Goal: Task Accomplishment & Management: Use online tool/utility

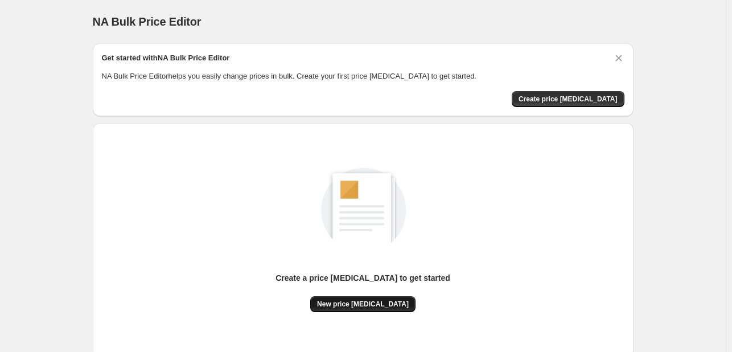
click at [363, 310] on button "New price [MEDICAL_DATA]" at bounding box center [362, 304] width 105 height 16
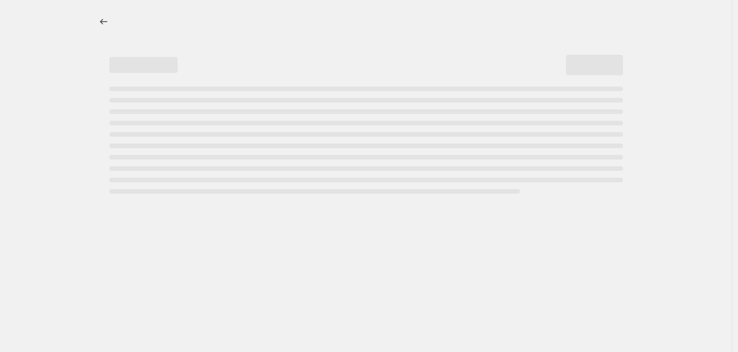
select select "percentage"
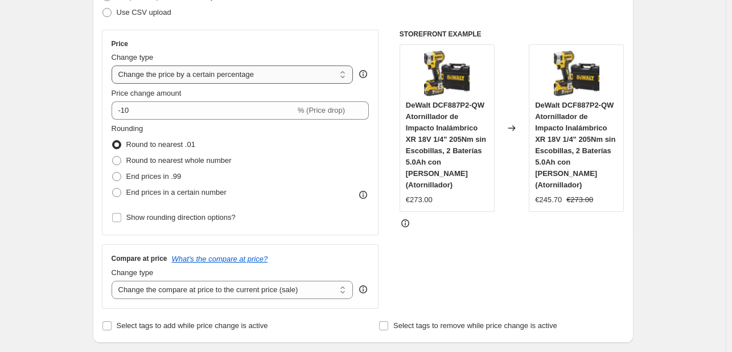
scroll to position [114, 0]
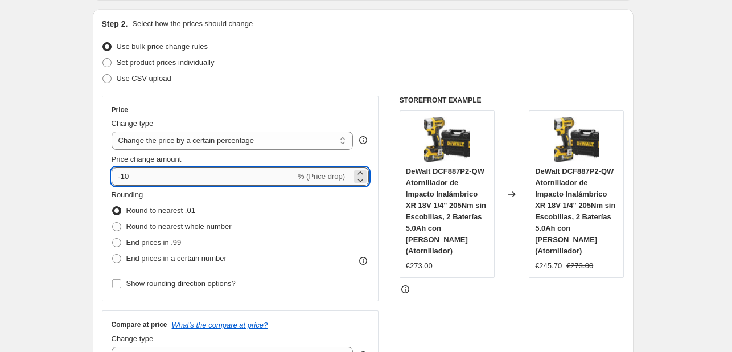
click at [171, 185] on input "-10" at bounding box center [204, 176] width 184 height 18
type input "-1"
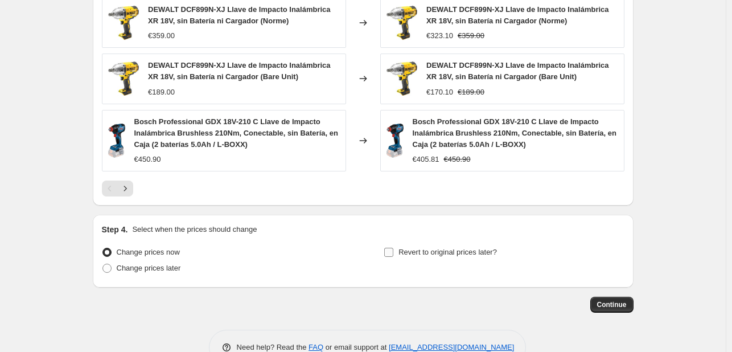
scroll to position [838, 0]
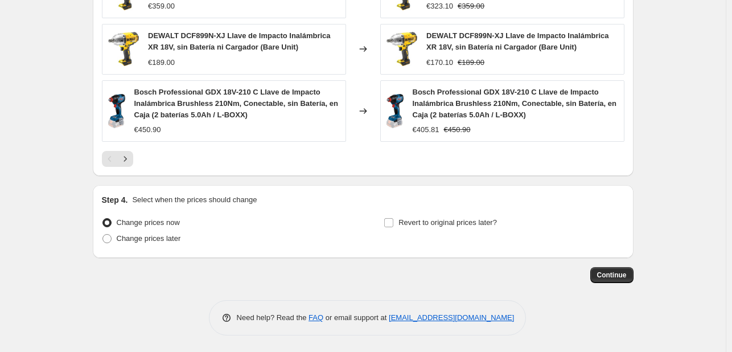
type input "-27"
click at [620, 274] on span "Continue" at bounding box center [612, 274] width 30 height 9
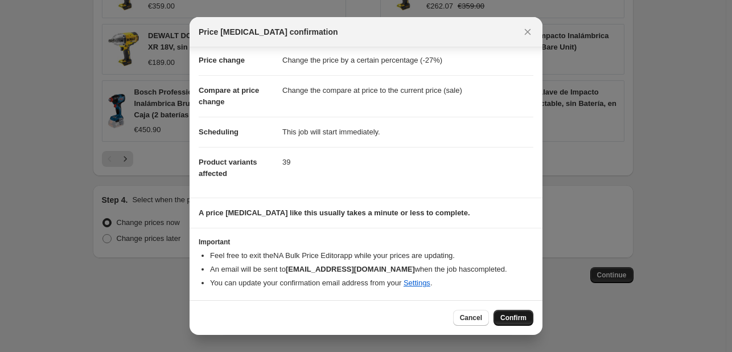
scroll to position [22, 0]
drag, startPoint x: 512, startPoint y: 314, endPoint x: 500, endPoint y: 323, distance: 14.7
click at [512, 315] on span "Confirm" at bounding box center [513, 317] width 26 height 9
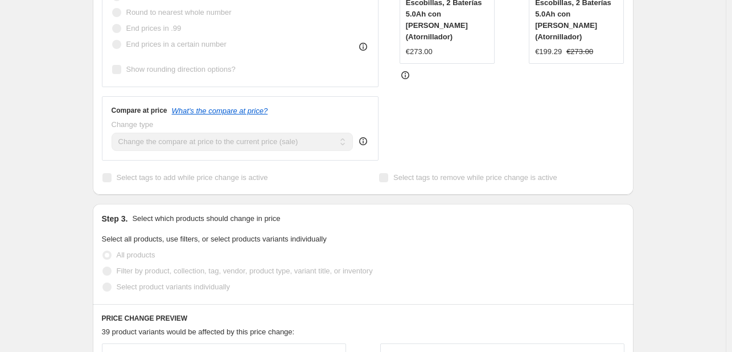
scroll to position [30, 0]
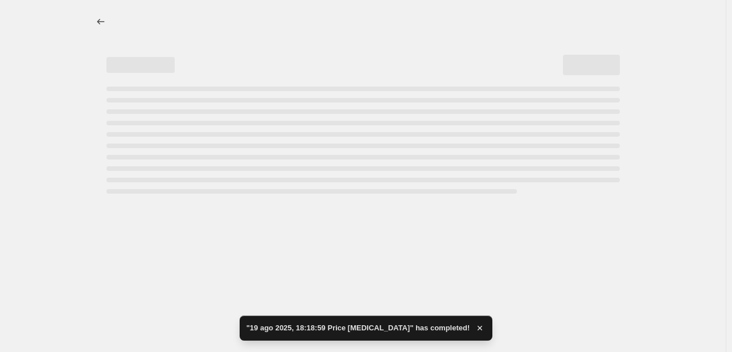
select select "percentage"
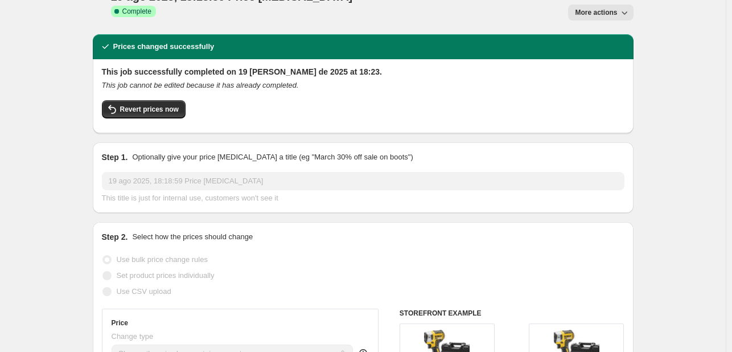
scroll to position [0, 0]
